Goal: Navigation & Orientation: Find specific page/section

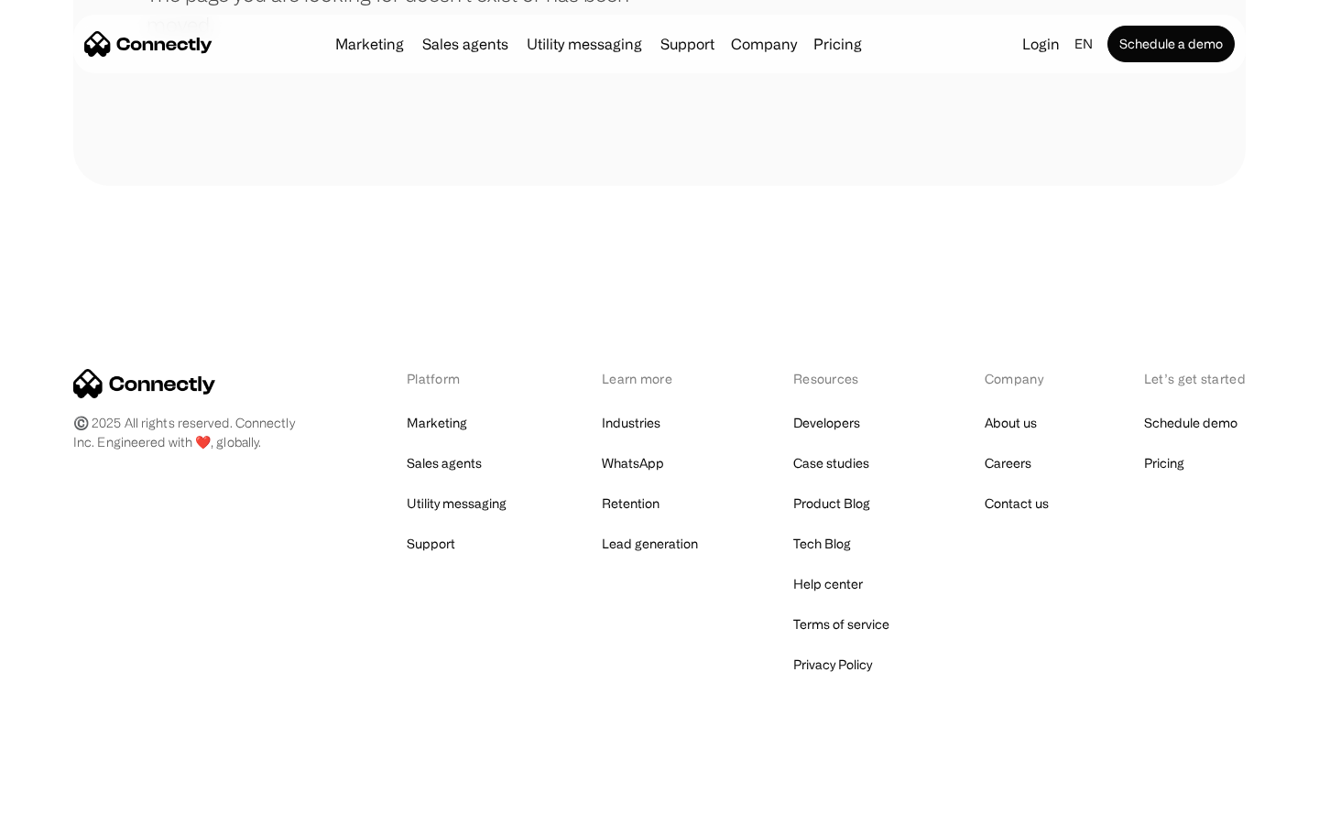
scroll to position [334, 0]
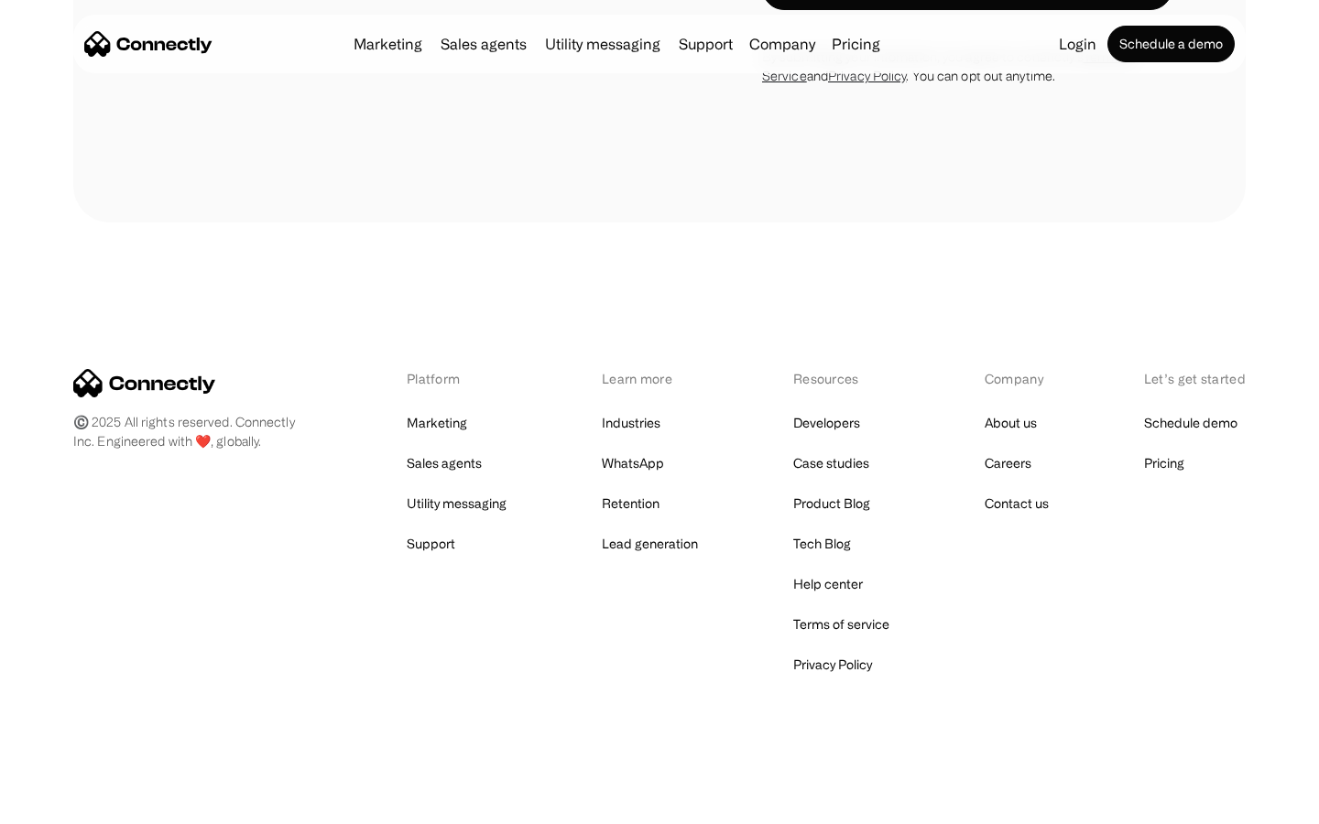
scroll to position [3097, 0]
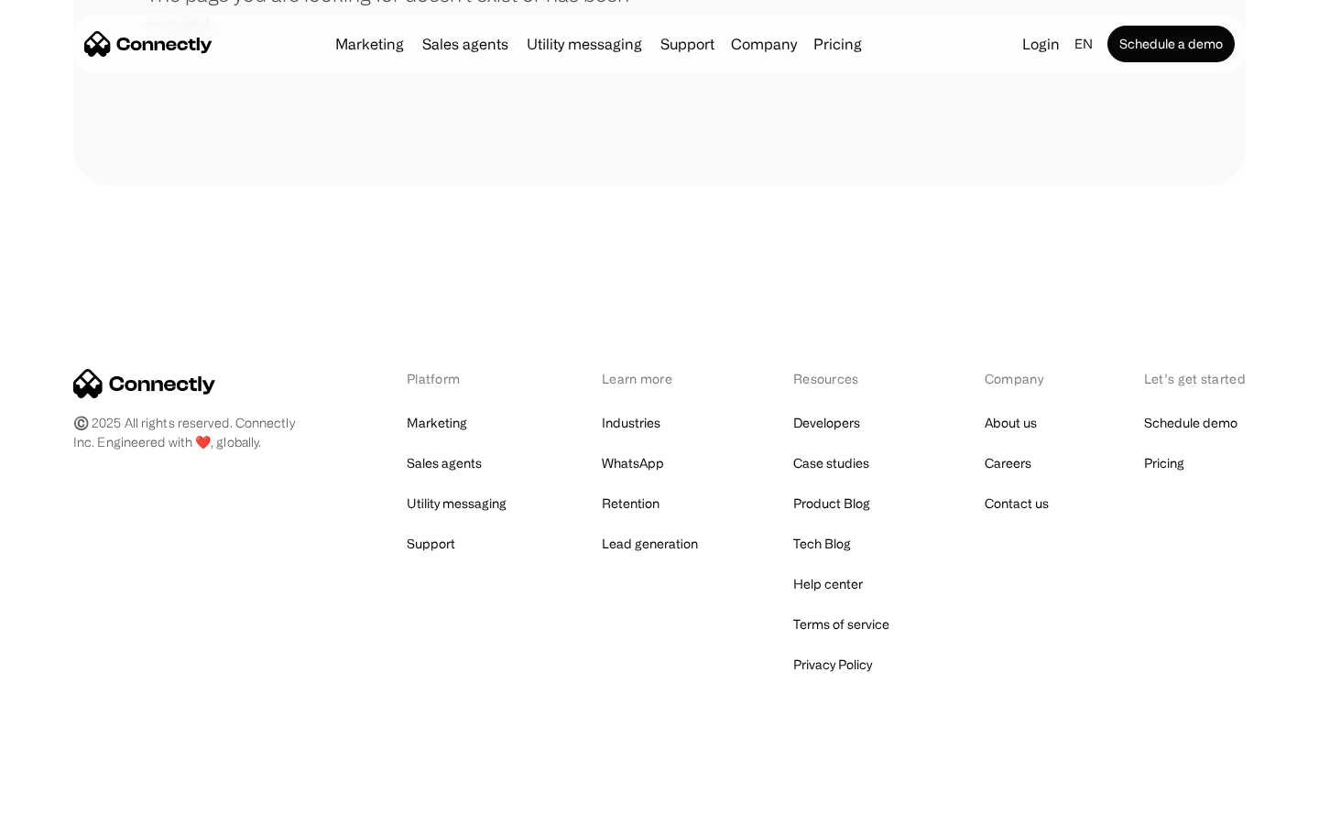
scroll to position [334, 0]
